Goal: Task Accomplishment & Management: Use online tool/utility

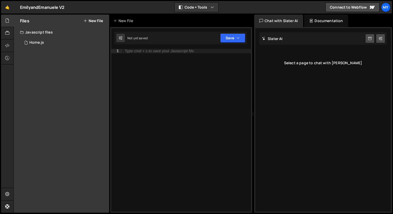
click at [27, 21] on h2 "Files" at bounding box center [24, 21] width 9 height 6
click at [6, 20] on icon at bounding box center [7, 21] width 4 height 6
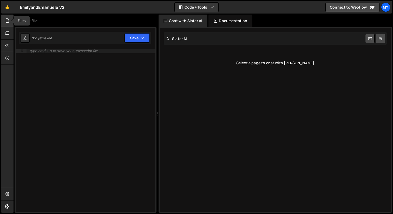
click at [6, 20] on icon at bounding box center [7, 21] width 4 height 6
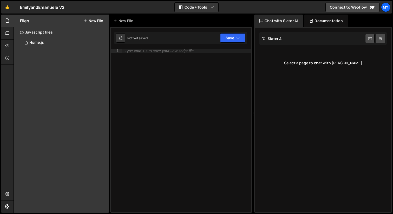
click at [370, 39] on icon at bounding box center [370, 38] width 4 height 5
